Goal: Task Accomplishment & Management: Manage account settings

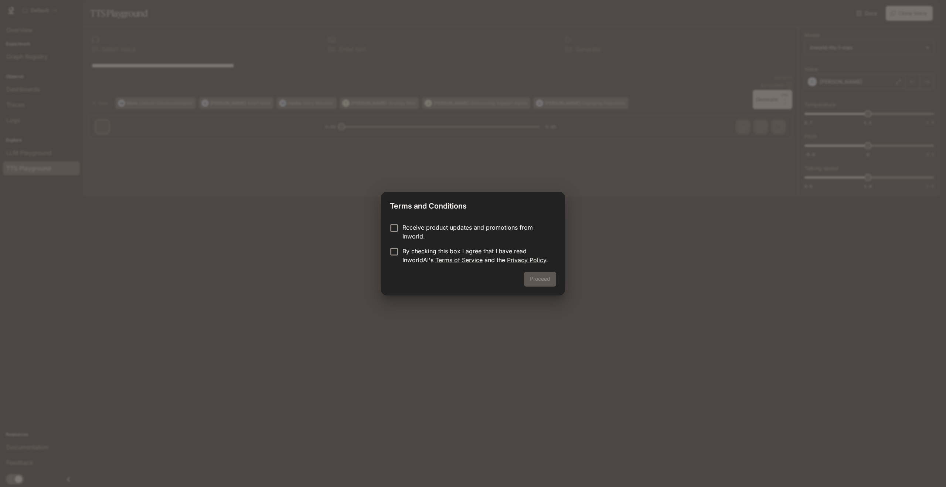
click at [428, 227] on p "Receive product updates and promotions from Inworld." at bounding box center [476, 232] width 148 height 18
click at [409, 252] on p "By checking this box I agree that I have read InworldAI's Terms of Service and …" at bounding box center [476, 256] width 148 height 18
click at [410, 228] on p "Receive product updates and promotions from Inworld." at bounding box center [476, 232] width 148 height 18
click at [552, 279] on button "Proceed" at bounding box center [540, 279] width 32 height 15
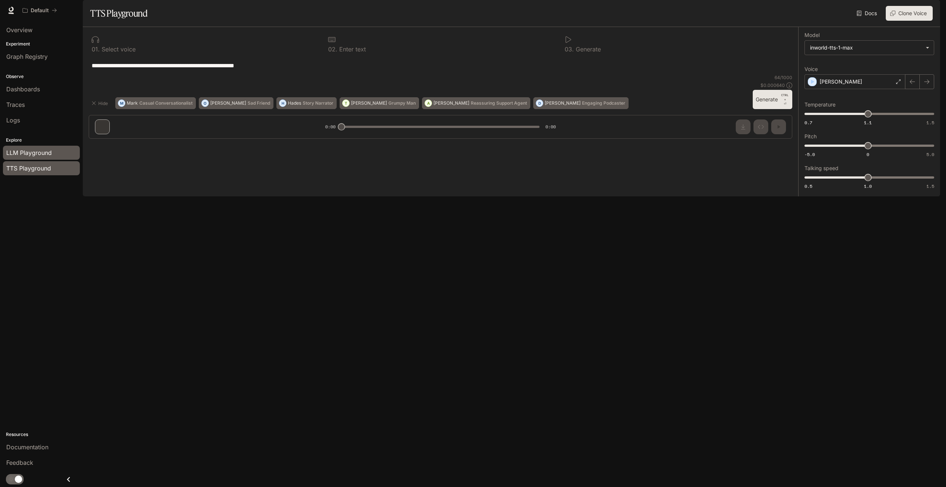
click at [39, 156] on span "LLM Playground" at bounding box center [28, 152] width 45 height 9
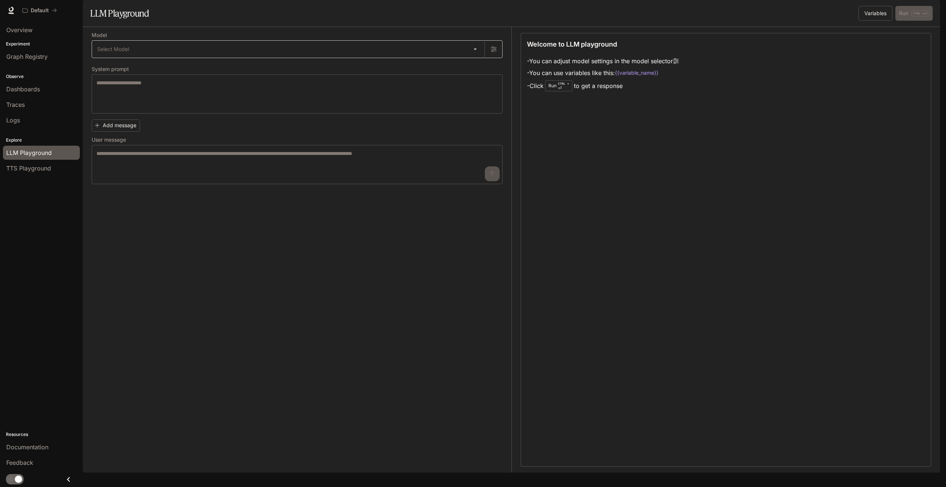
click at [221, 74] on body "Skip to main content Default Documentation Documentation Portal Overview Experi…" at bounding box center [473, 243] width 946 height 487
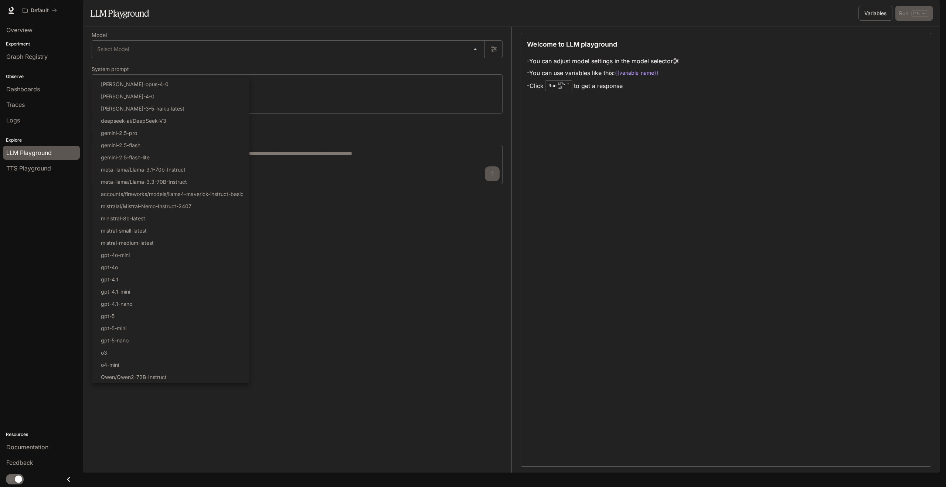
click at [37, 247] on div at bounding box center [473, 243] width 946 height 487
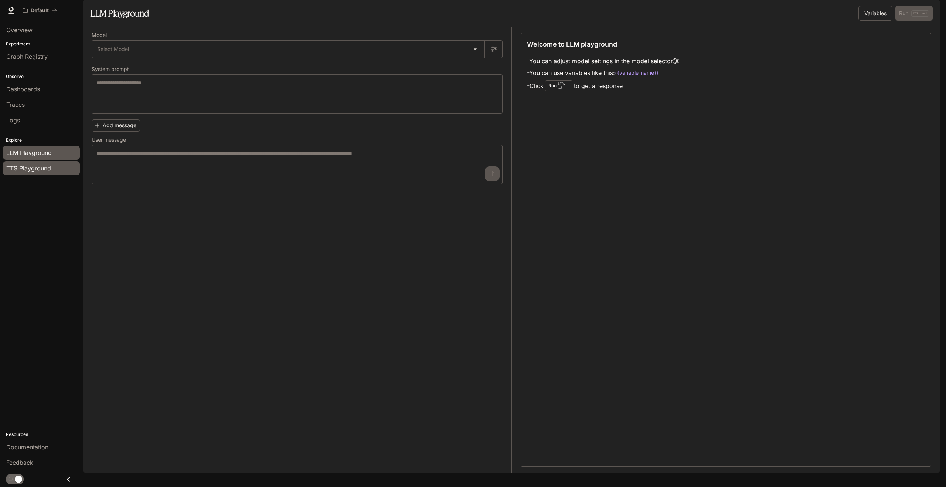
click at [54, 173] on link "TTS Playground" at bounding box center [41, 168] width 77 height 14
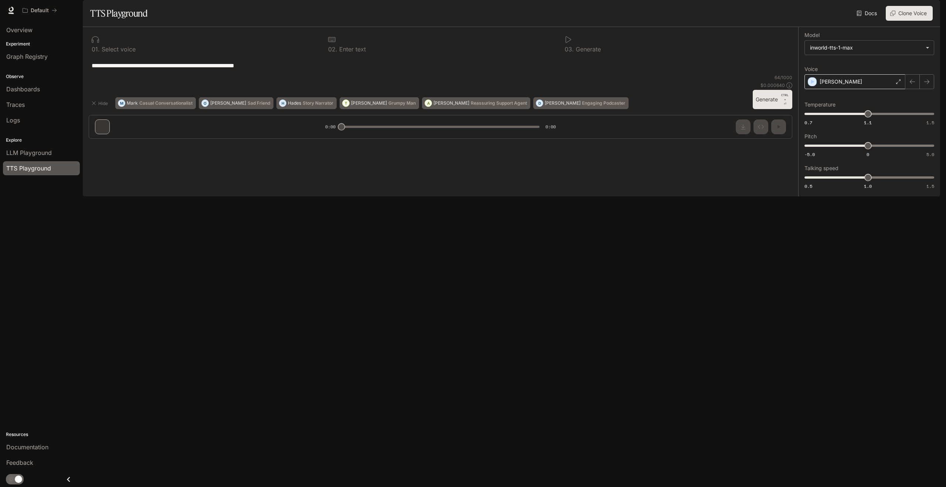
click at [836, 85] on p "[PERSON_NAME]" at bounding box center [841, 81] width 43 height 7
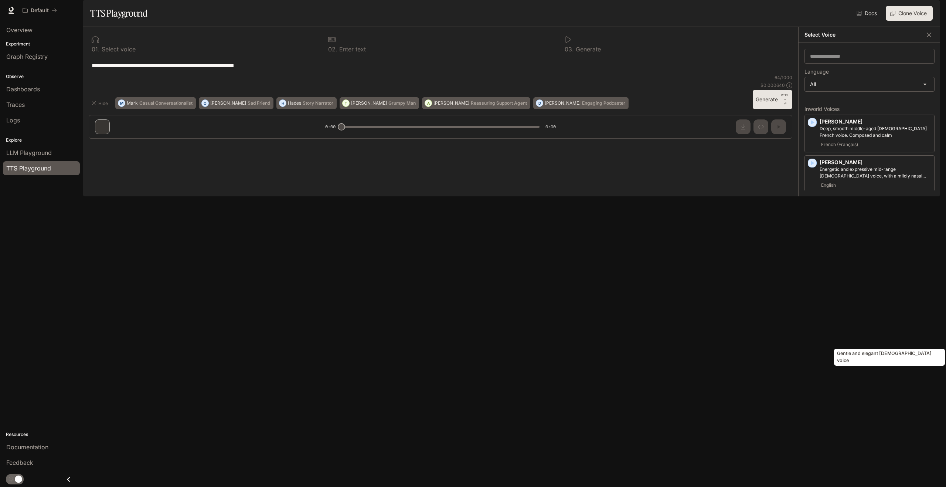
click at [860, 329] on p "Gentle and elegant [DEMOGRAPHIC_DATA] voice" at bounding box center [876, 325] width 112 height 7
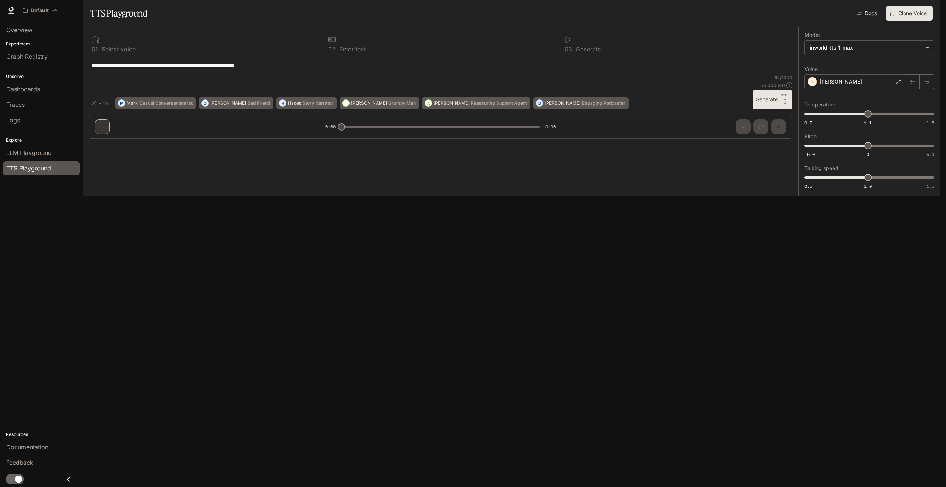
click at [928, 11] on img "button" at bounding box center [930, 10] width 10 height 10
click at [867, 50] on link "Billing" at bounding box center [878, 54] width 115 height 13
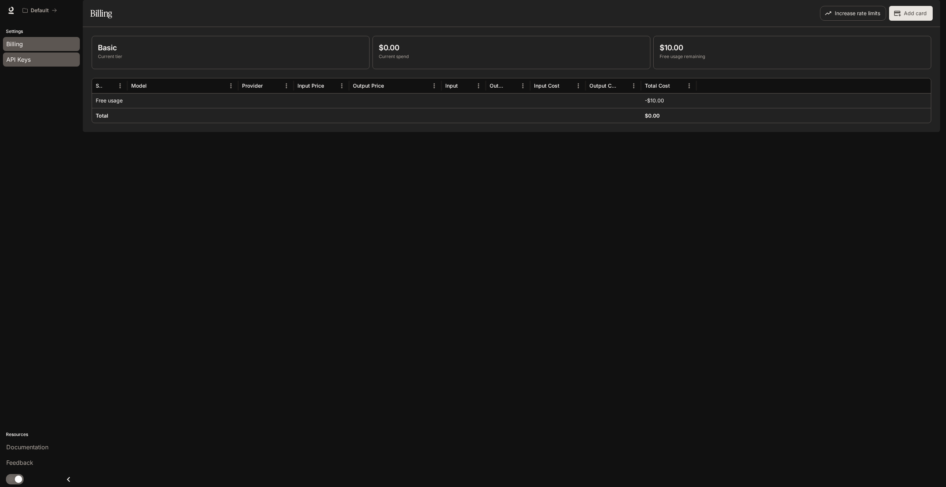
click at [27, 62] on span "API Keys" at bounding box center [18, 59] width 24 height 9
